Goal: Navigation & Orientation: Find specific page/section

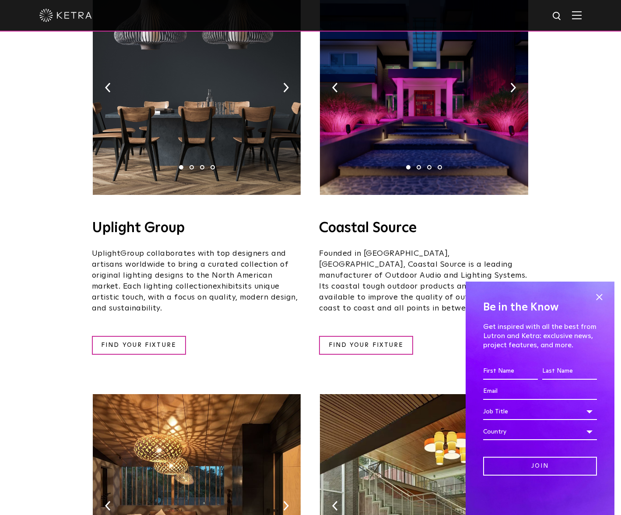
scroll to position [219, 0]
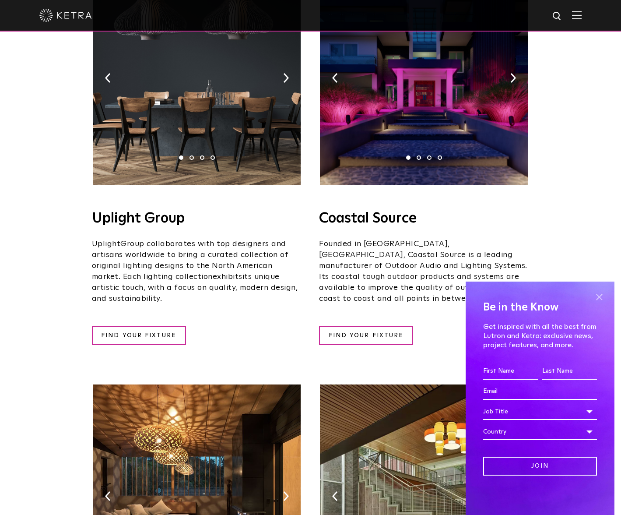
click at [600, 295] on span at bounding box center [599, 296] width 13 height 13
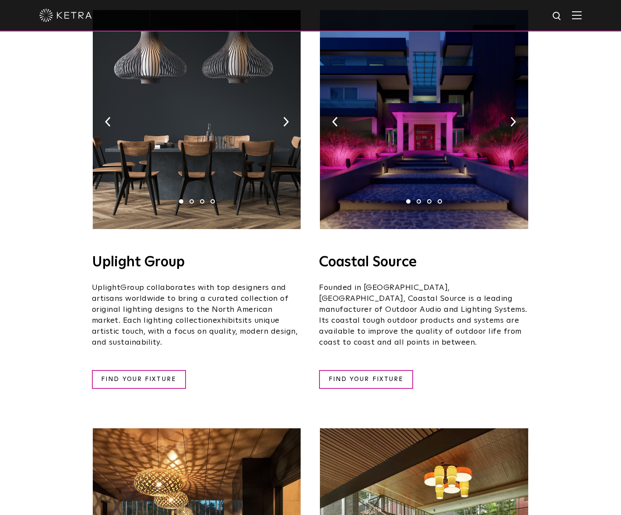
scroll to position [44, 0]
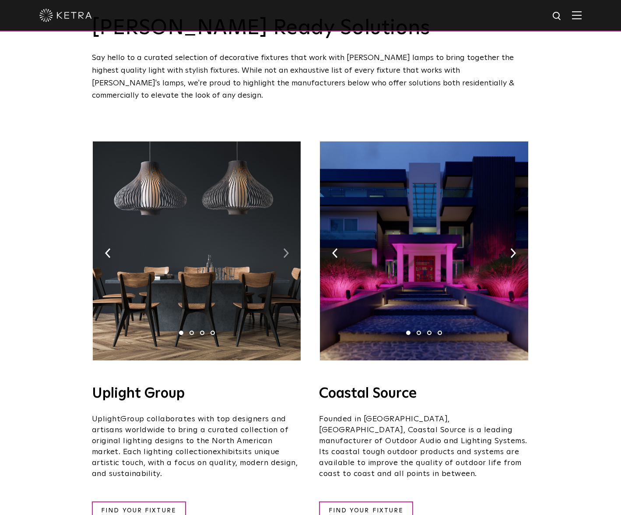
click at [288, 248] on img at bounding box center [286, 253] width 6 height 10
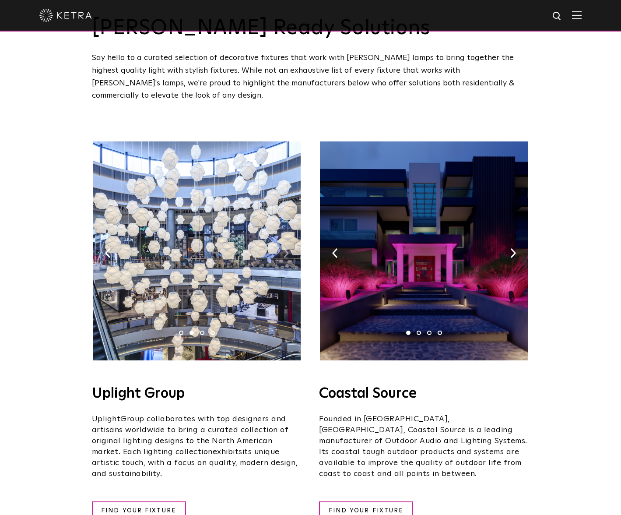
click at [287, 248] on img at bounding box center [286, 253] width 6 height 10
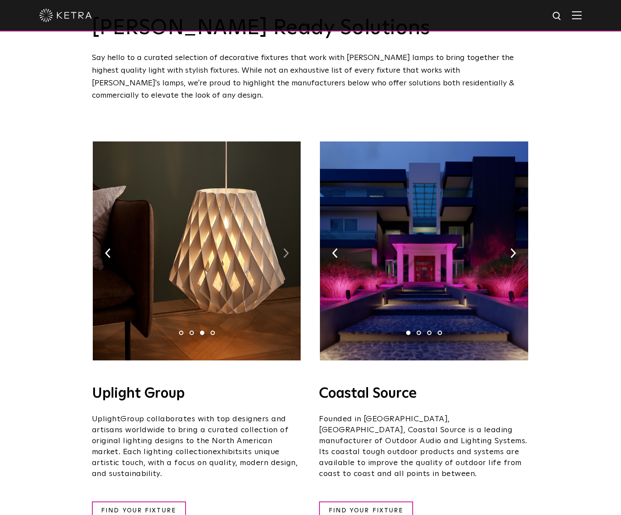
click at [287, 248] on img at bounding box center [286, 253] width 6 height 10
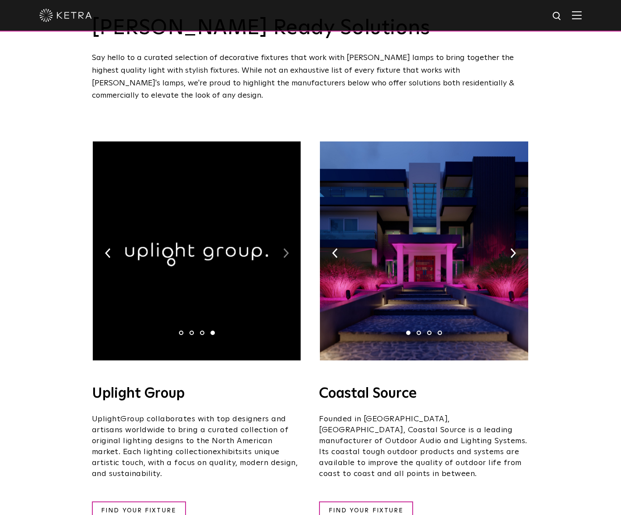
click at [287, 248] on img at bounding box center [286, 253] width 6 height 10
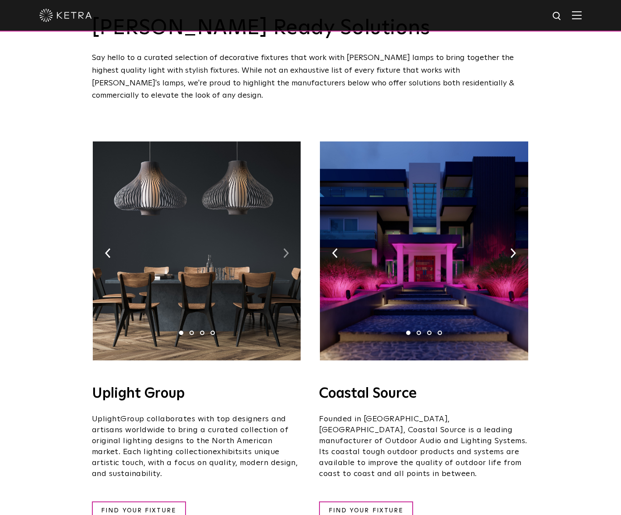
click at [287, 248] on img at bounding box center [286, 253] width 6 height 10
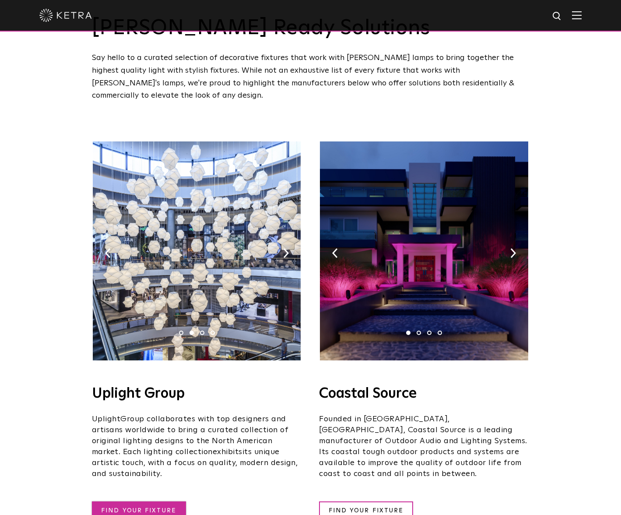
click at [124, 501] on link "FIND YOUR FIXTURE" at bounding box center [139, 510] width 94 height 19
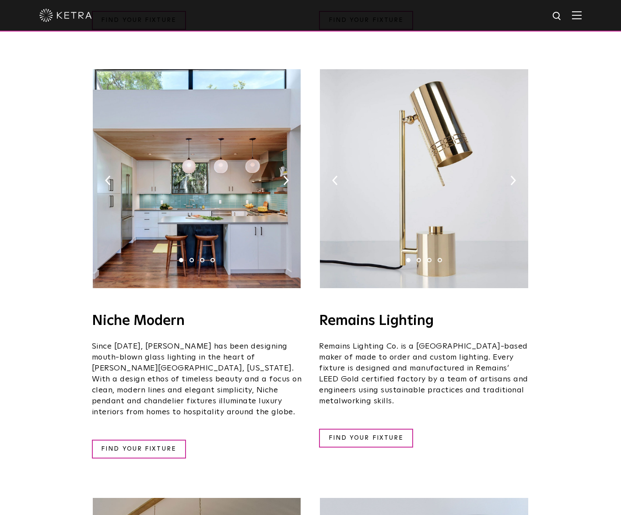
scroll to position [1094, 0]
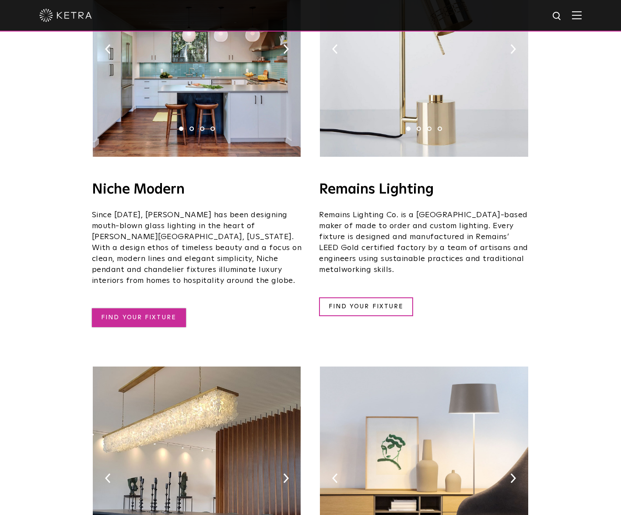
click at [155, 308] on link "FIND YOUR FIXTURE" at bounding box center [139, 317] width 94 height 19
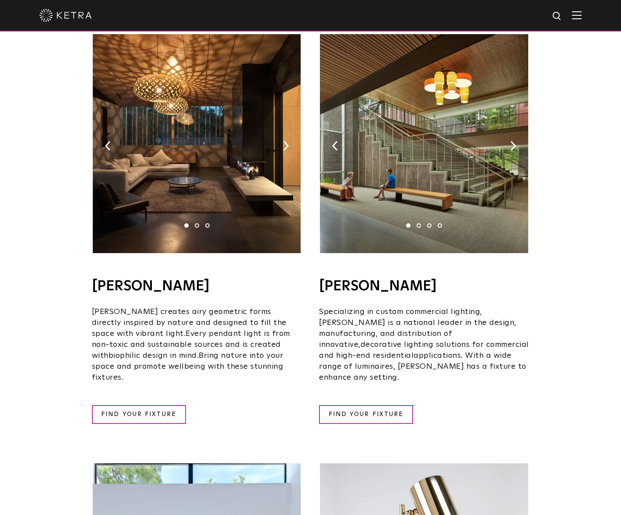
scroll to position [481, 0]
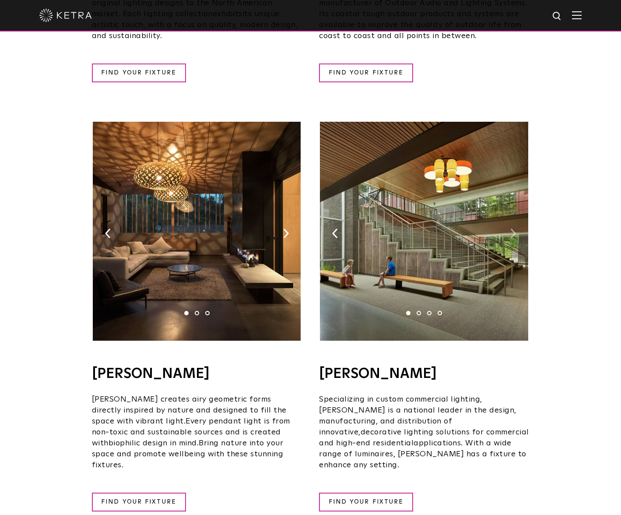
click at [513, 228] on img at bounding box center [513, 233] width 6 height 10
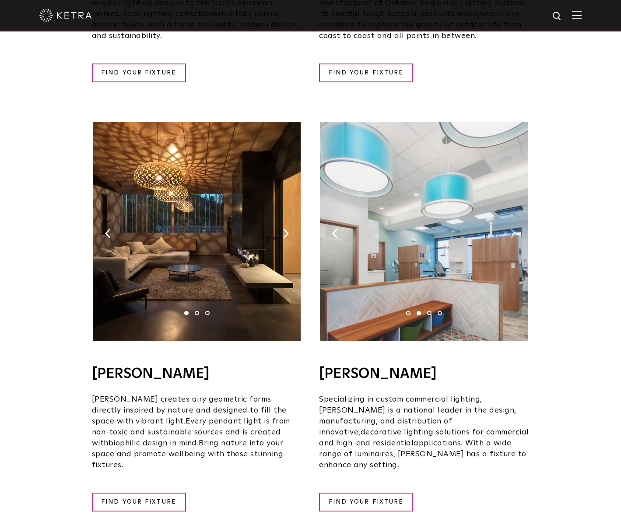
click at [513, 228] on img at bounding box center [513, 233] width 6 height 10
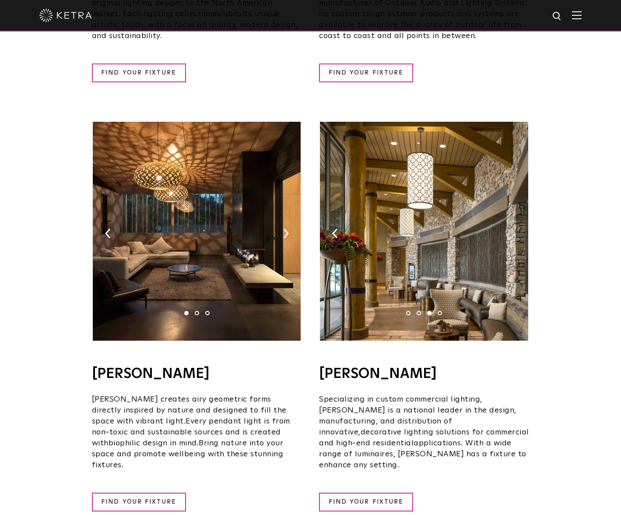
click at [513, 228] on img at bounding box center [513, 233] width 6 height 10
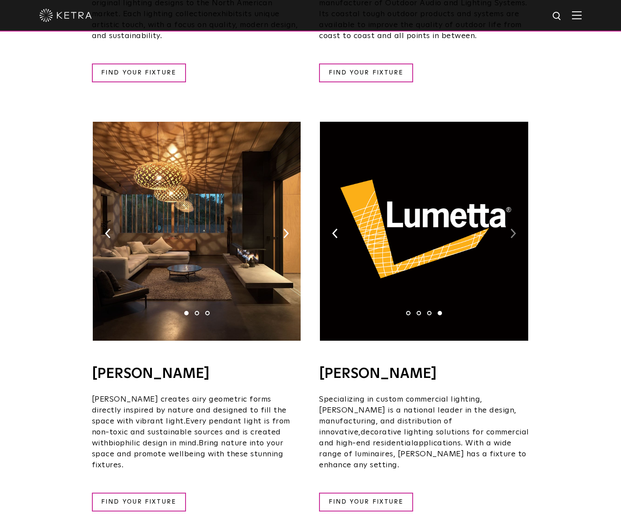
click at [513, 228] on img at bounding box center [513, 233] width 6 height 10
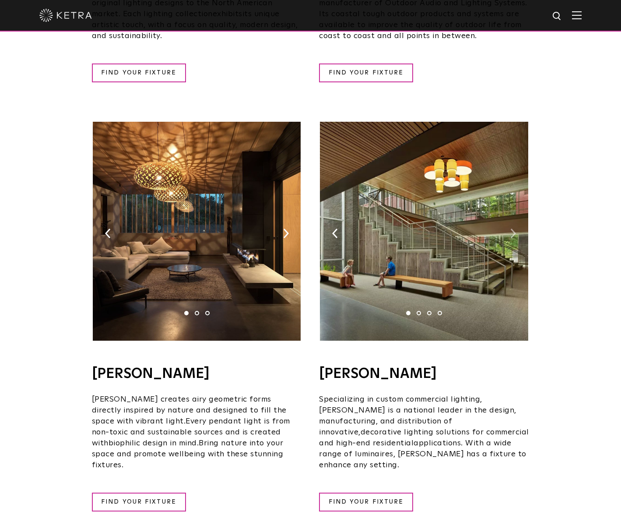
click at [513, 228] on img at bounding box center [513, 233] width 6 height 10
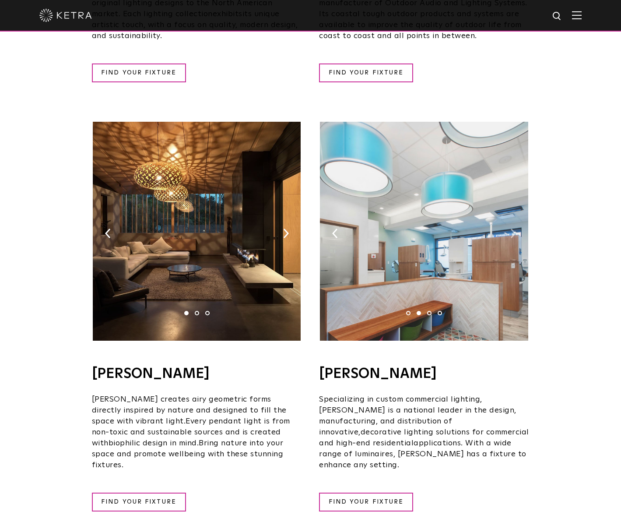
click at [513, 228] on img at bounding box center [513, 233] width 6 height 10
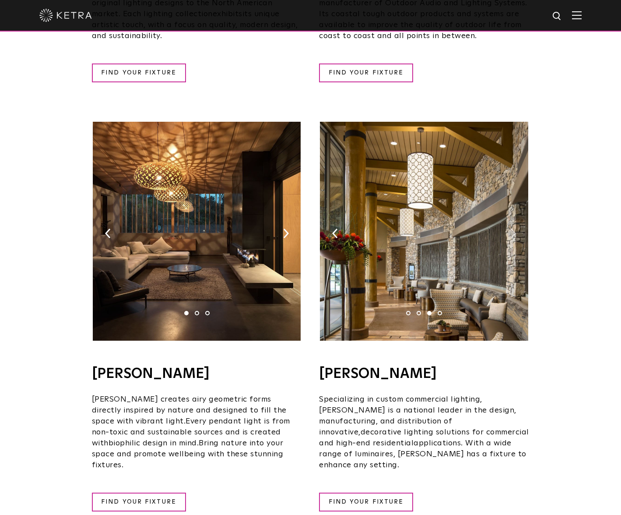
click at [513, 228] on img at bounding box center [513, 233] width 6 height 10
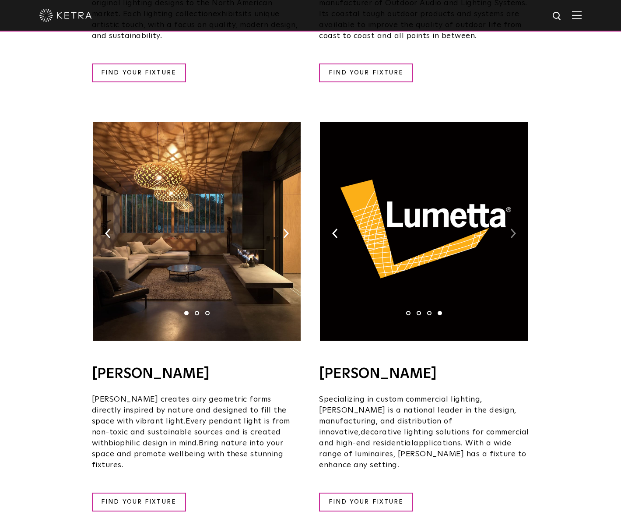
click at [513, 228] on img at bounding box center [513, 233] width 6 height 10
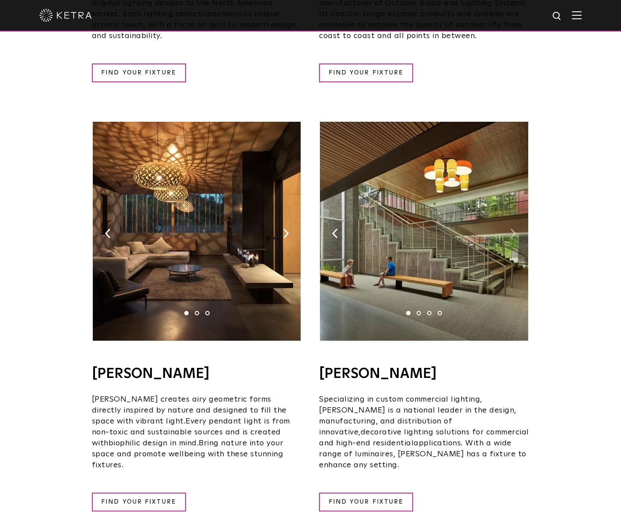
click at [513, 228] on img at bounding box center [513, 233] width 6 height 10
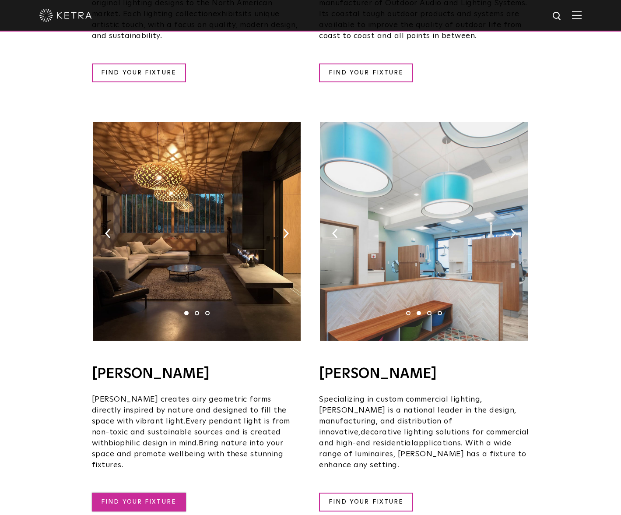
click at [157, 492] on link "FIND YOUR FIXTURE" at bounding box center [139, 501] width 94 height 19
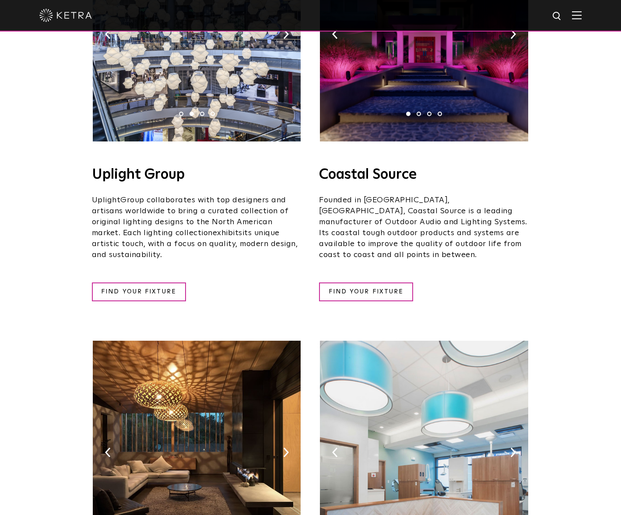
scroll to position [44, 0]
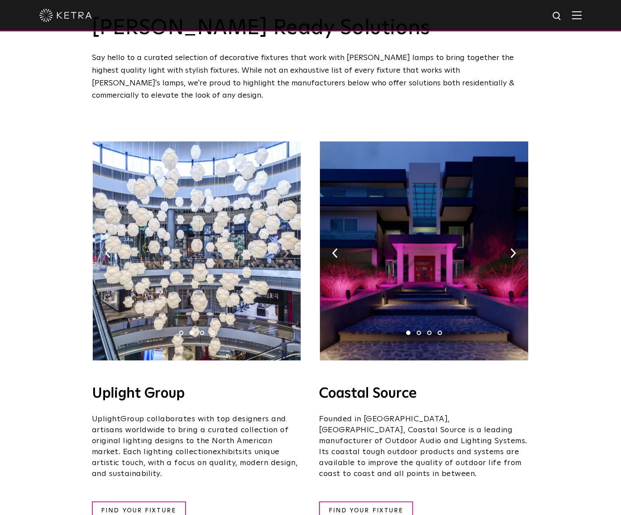
click at [285, 248] on img at bounding box center [286, 253] width 6 height 10
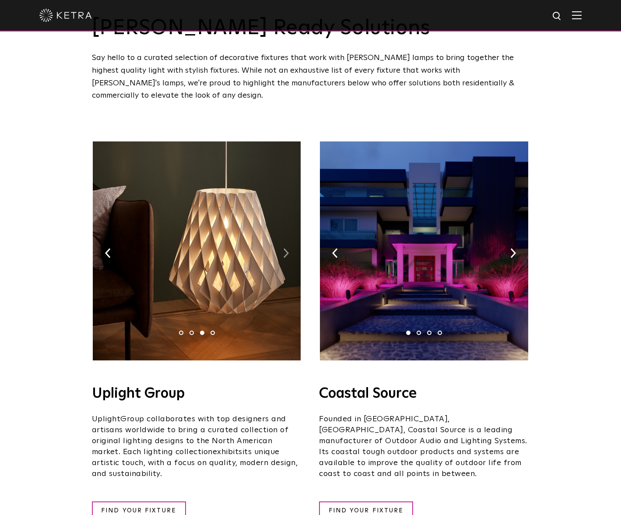
click at [285, 248] on img at bounding box center [286, 253] width 6 height 10
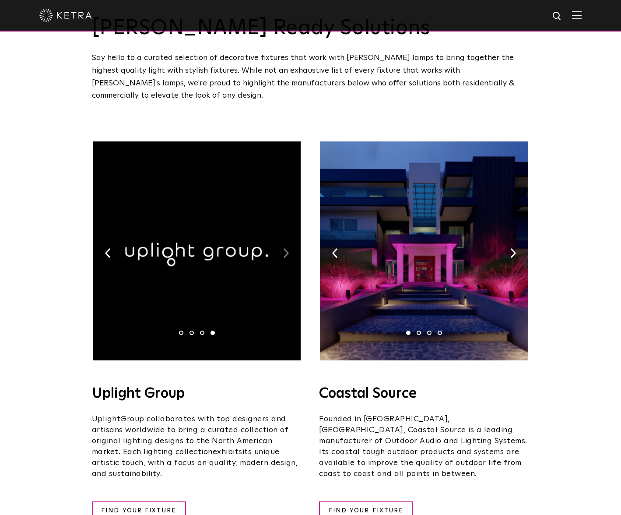
click at [285, 248] on img at bounding box center [286, 253] width 6 height 10
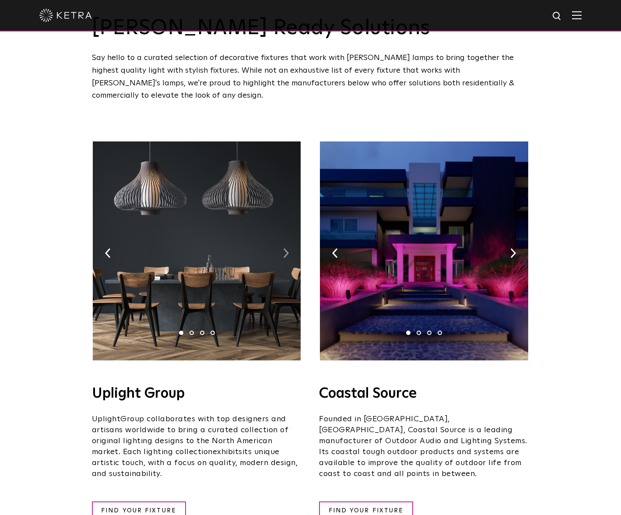
click at [285, 248] on img at bounding box center [286, 253] width 6 height 10
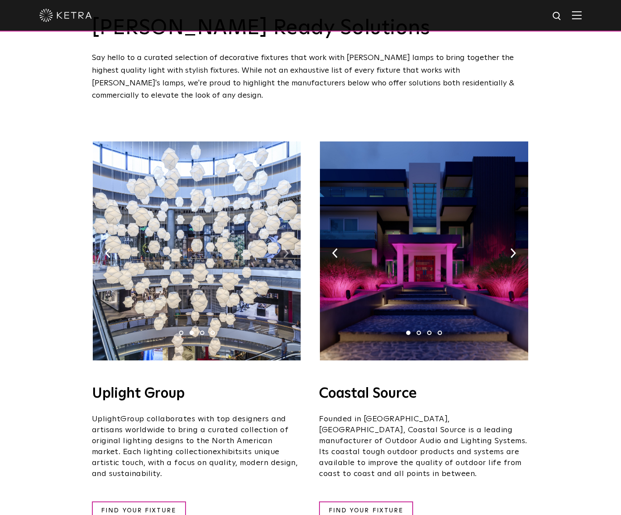
click at [285, 248] on img at bounding box center [286, 253] width 6 height 10
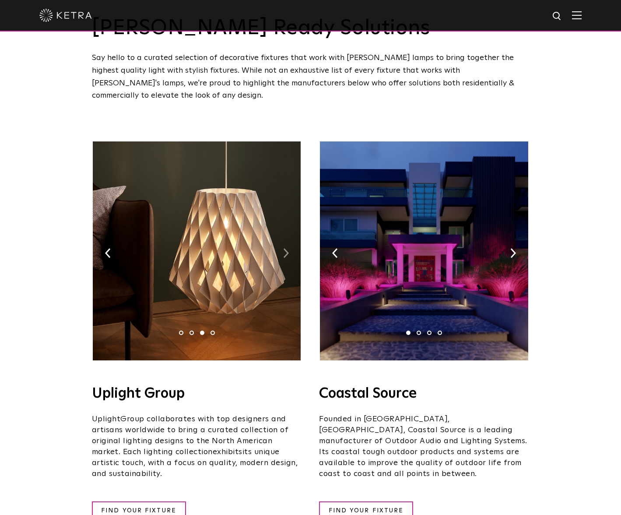
click at [285, 248] on img at bounding box center [286, 253] width 6 height 10
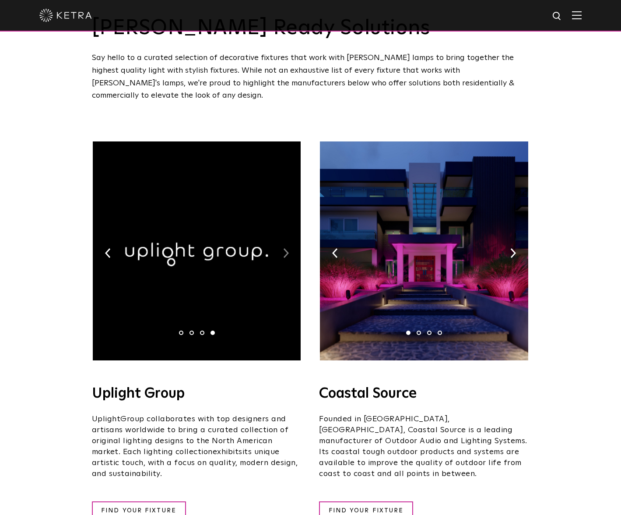
click at [285, 248] on img at bounding box center [286, 253] width 6 height 10
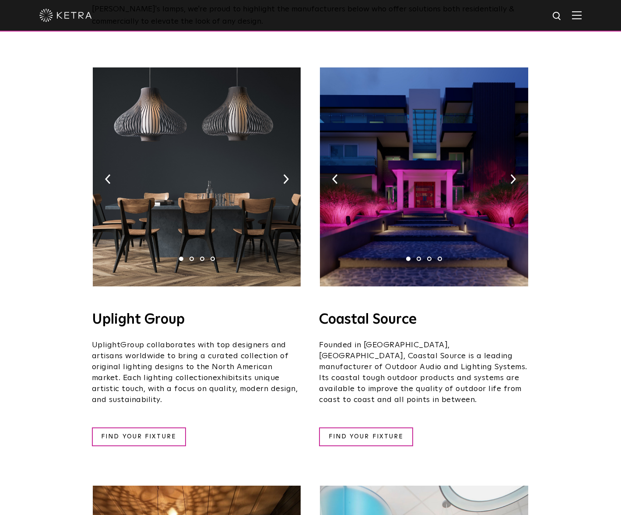
scroll to position [131, 0]
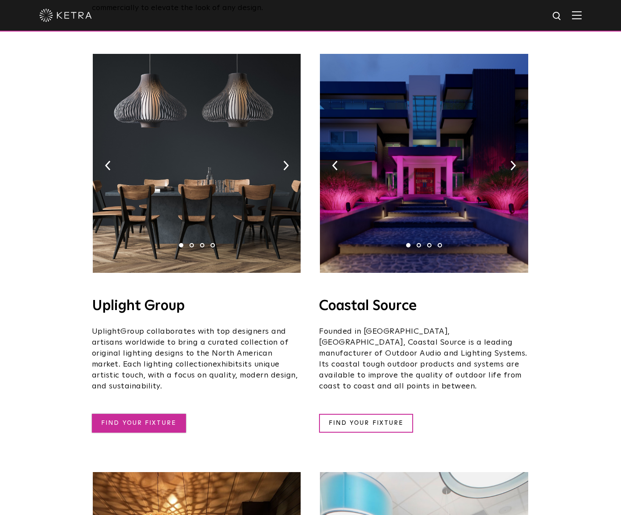
click at [163, 414] on link "FIND YOUR FIXTURE" at bounding box center [139, 423] width 94 height 19
